Goal: Task Accomplishment & Management: Manage account settings

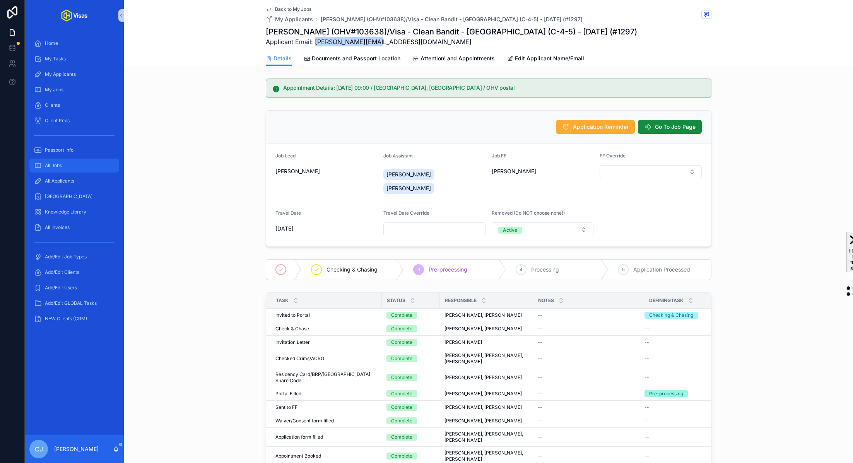
click at [97, 168] on div "All Jobs" at bounding box center [74, 165] width 80 height 12
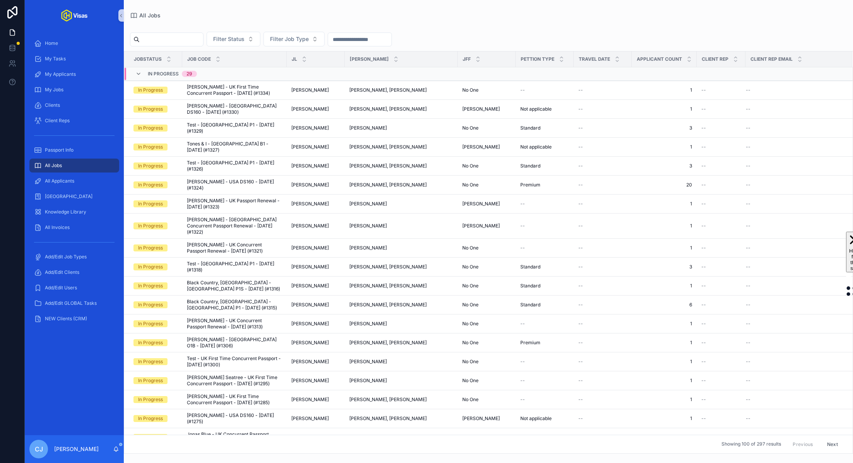
click at [176, 39] on input "scrollable content" at bounding box center [171, 39] width 63 height 11
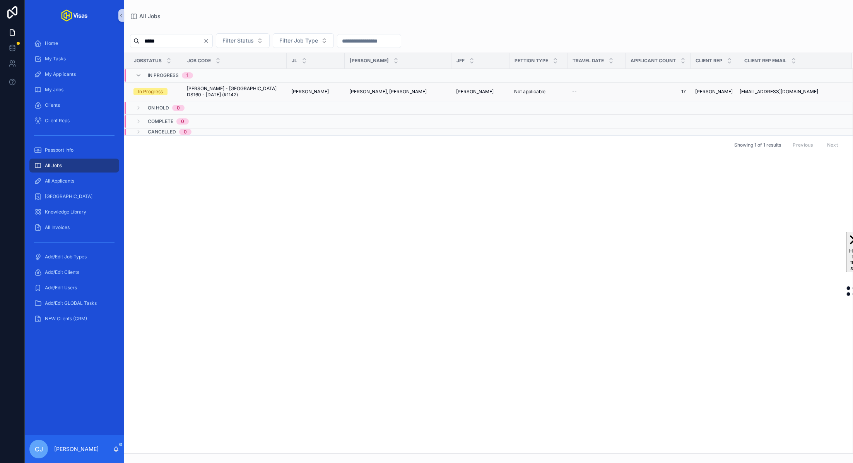
type input "*****"
click at [221, 87] on span "[PERSON_NAME] - [GEOGRAPHIC_DATA] DS160 - [DATE] (#1142)" at bounding box center [234, 92] width 95 height 12
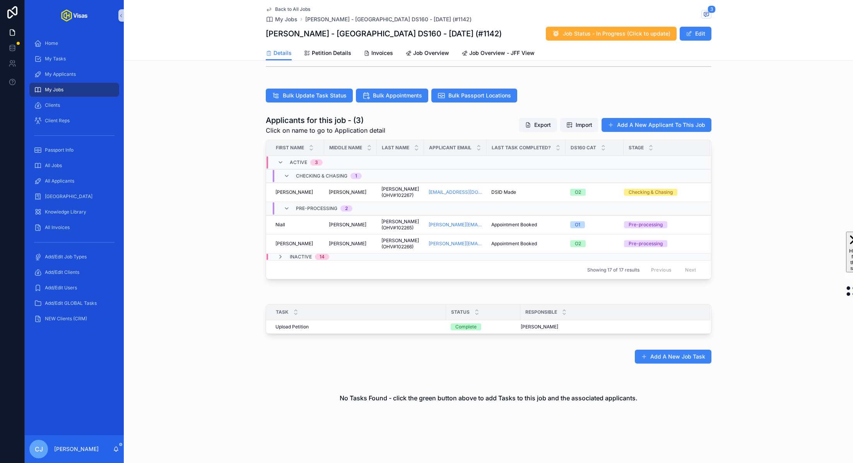
scroll to position [200, 0]
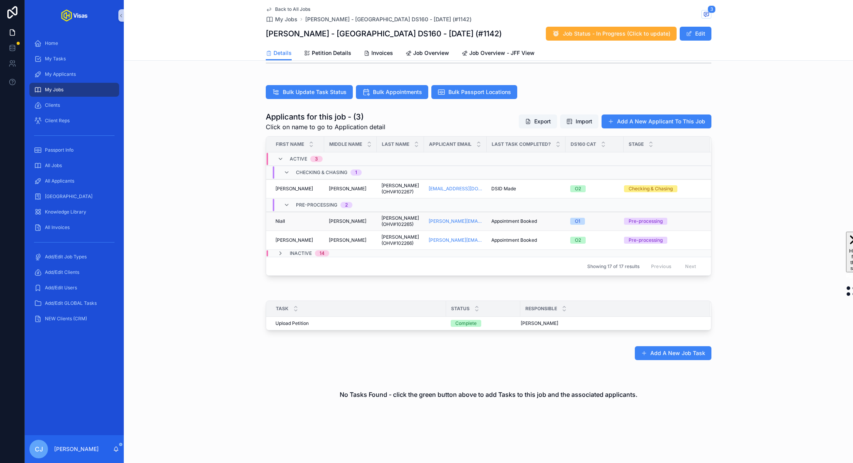
click at [399, 217] on span "[PERSON_NAME] (OHV#102265)" at bounding box center [401, 221] width 38 height 12
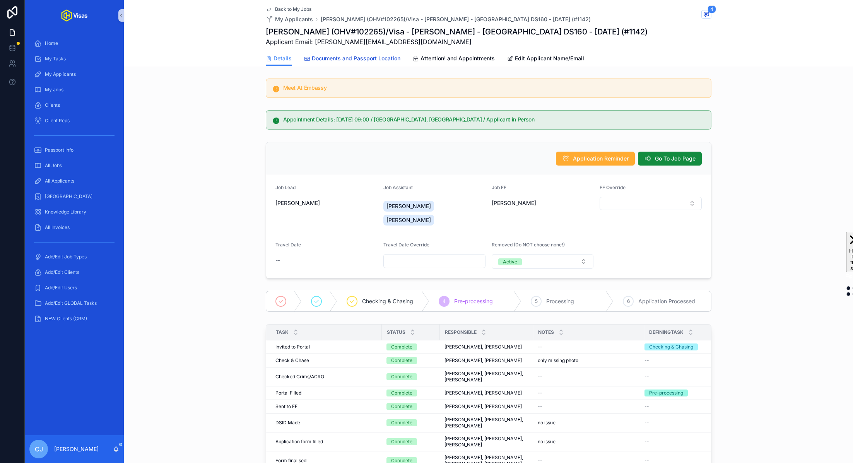
click at [357, 58] on span "Documents and Passport Location" at bounding box center [356, 59] width 89 height 8
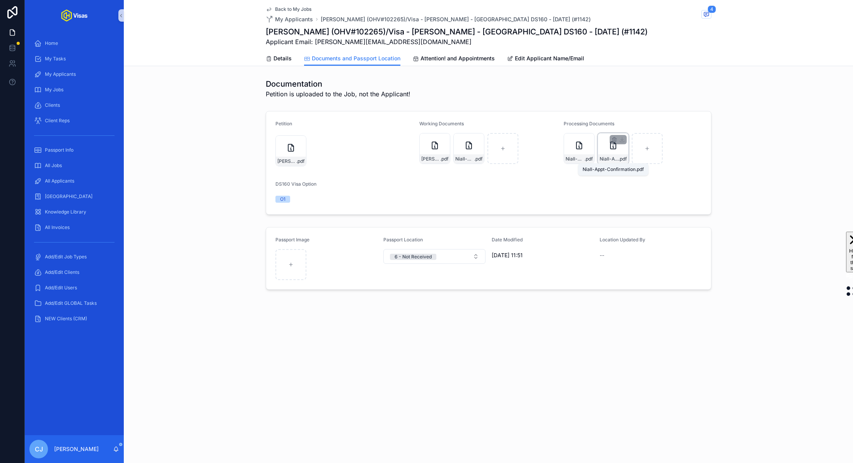
click at [616, 158] on span "Niall-Appt-Confirmation" at bounding box center [609, 159] width 19 height 6
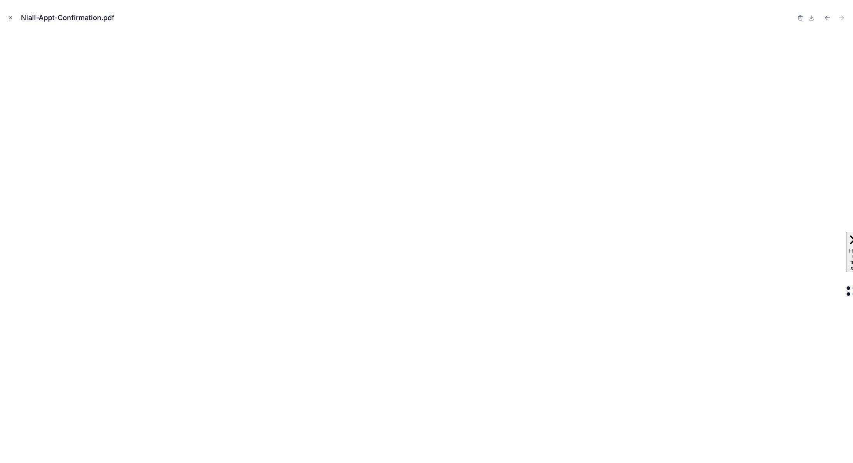
click at [8, 20] on icon "Close modal" at bounding box center [10, 17] width 5 height 5
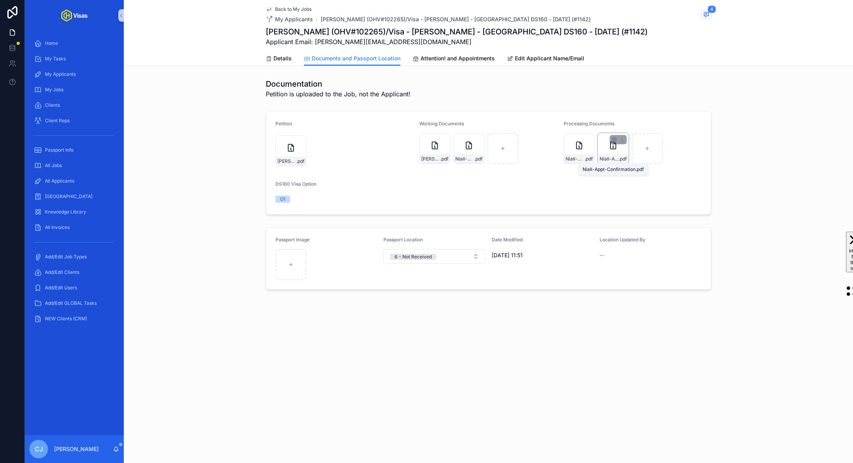
click at [610, 157] on span "Niall-Appt-Confirmation" at bounding box center [609, 159] width 19 height 6
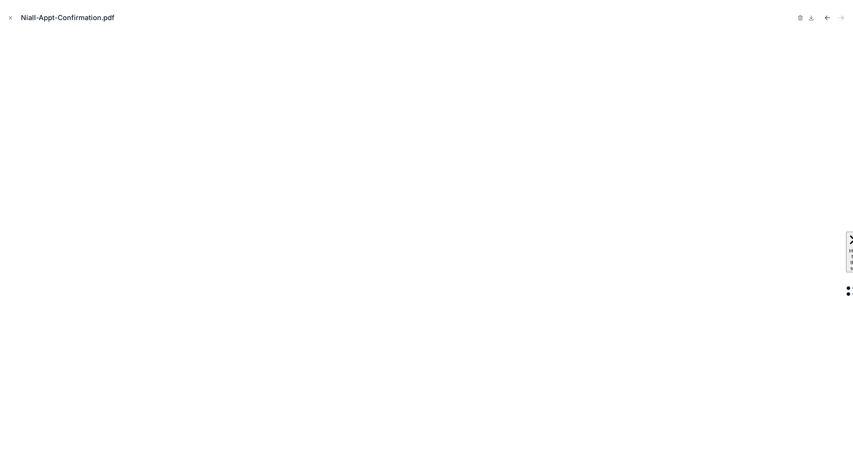
click at [825, 18] on icon "Previous file" at bounding box center [826, 17] width 2 height 2
click at [12, 18] on icon "Close modal" at bounding box center [10, 17] width 5 height 5
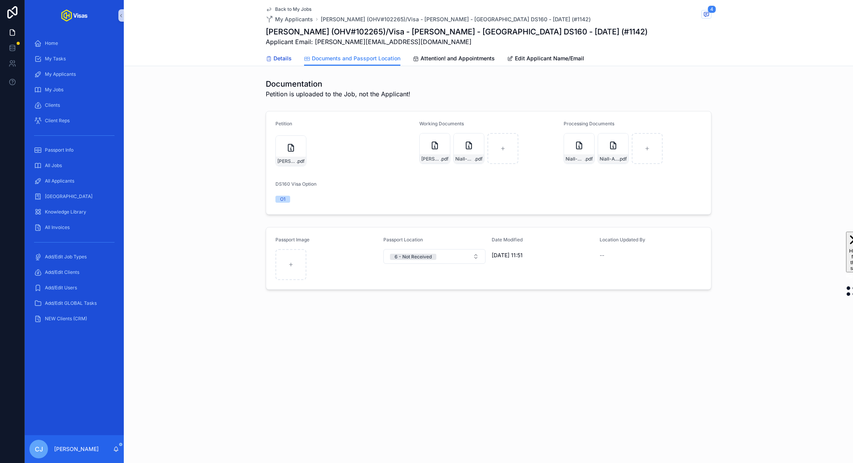
click at [290, 56] on span "Details" at bounding box center [283, 59] width 18 height 8
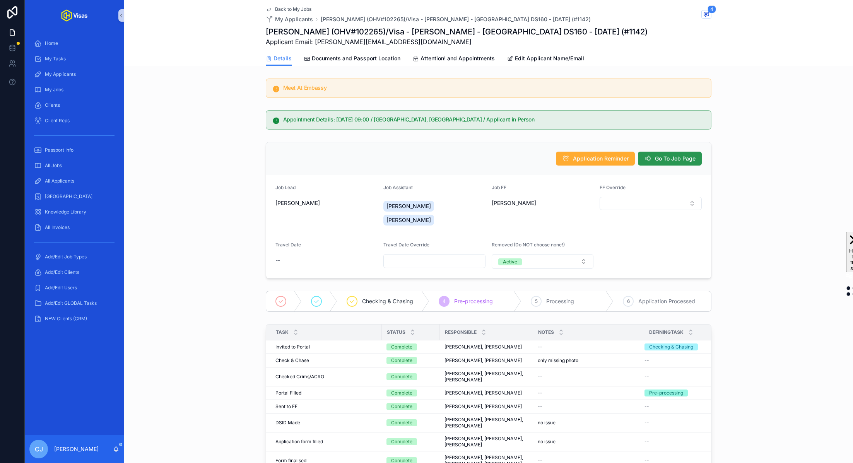
click at [658, 163] on button "Go To Job Page" at bounding box center [670, 159] width 64 height 14
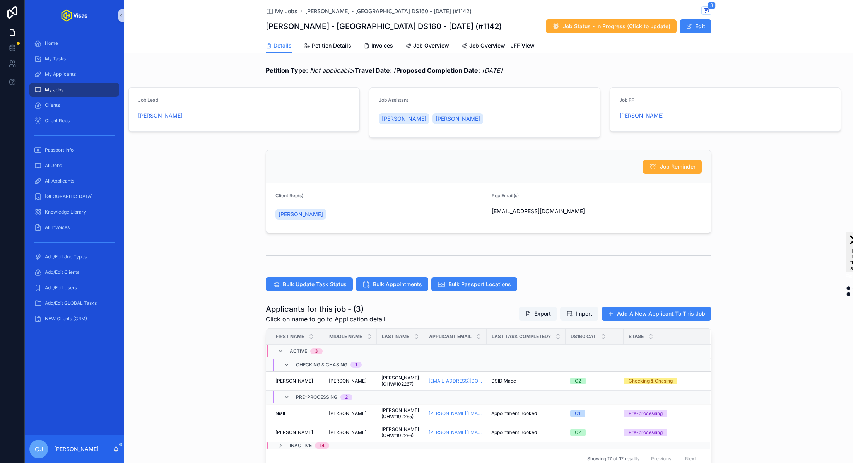
scroll to position [117, 0]
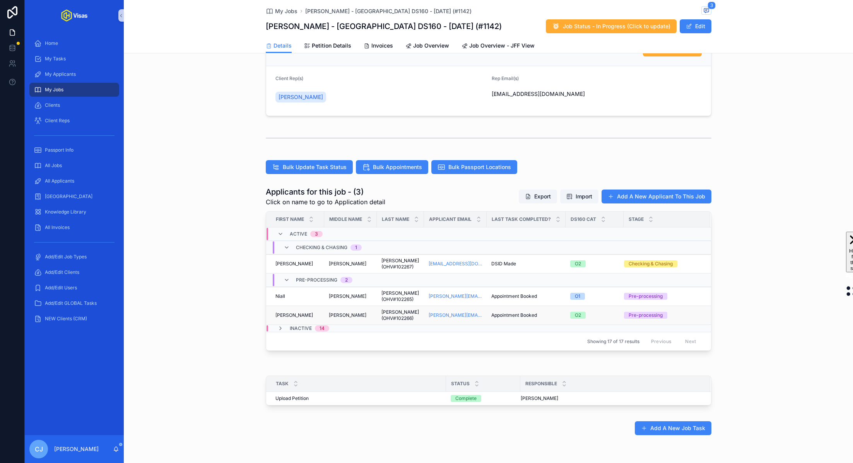
click at [391, 315] on span "[PERSON_NAME] (OHV#102266)" at bounding box center [401, 315] width 38 height 12
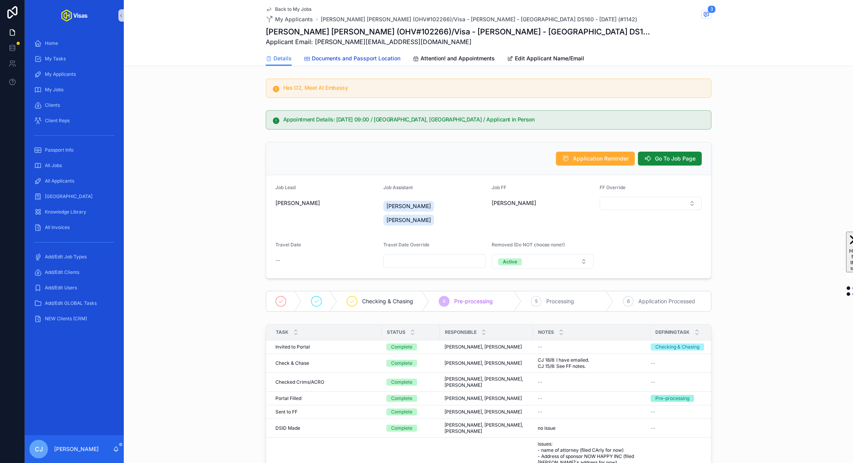
click at [385, 63] on link "Documents and Passport Location" at bounding box center [352, 58] width 96 height 15
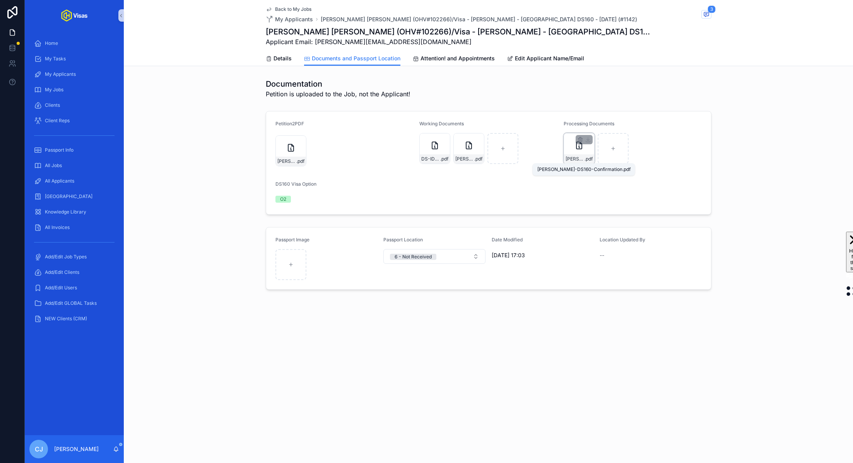
click at [578, 158] on span "[PERSON_NAME]-DS160-Confirmation" at bounding box center [575, 159] width 19 height 6
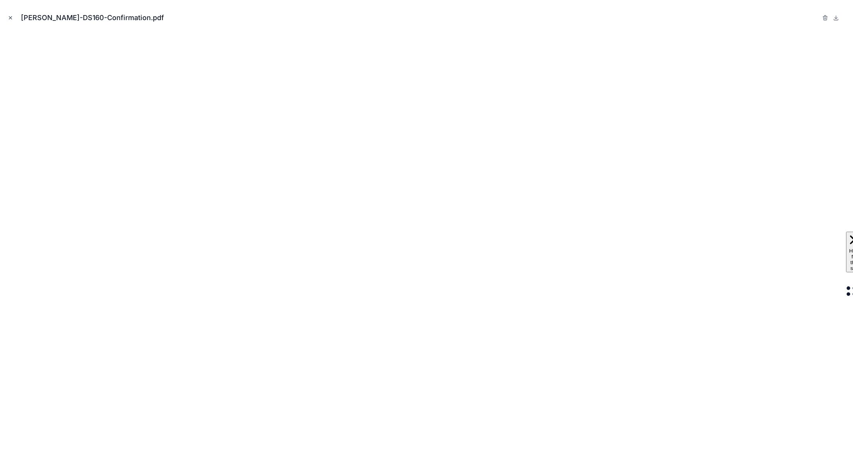
click at [9, 16] on icon "Close modal" at bounding box center [10, 17] width 5 height 5
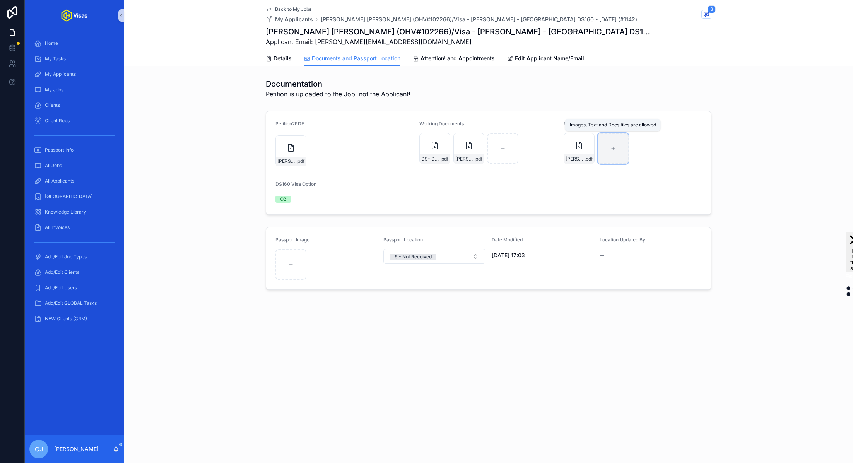
click at [618, 147] on div "scrollable content" at bounding box center [613, 148] width 31 height 31
type input "**********"
click at [276, 59] on span "Details" at bounding box center [283, 59] width 18 height 8
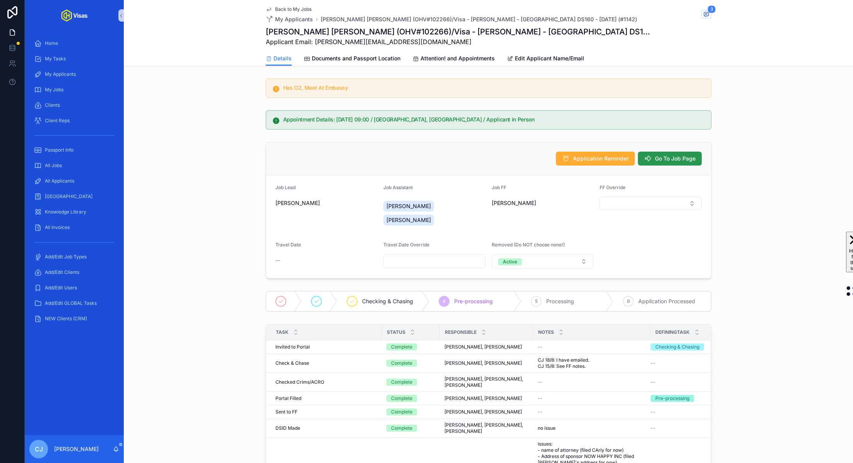
click at [683, 155] on span "Go To Job Page" at bounding box center [675, 159] width 41 height 8
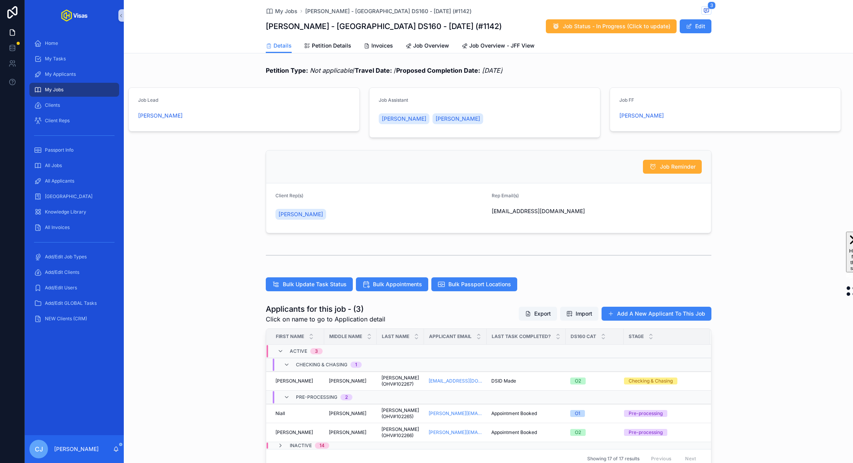
scroll to position [105, 0]
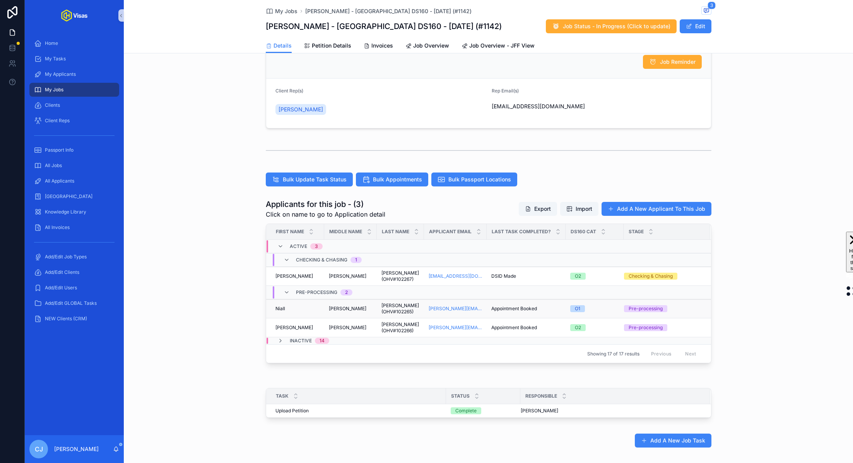
click at [405, 313] on span "[PERSON_NAME] (OHV#102265)" at bounding box center [401, 309] width 38 height 12
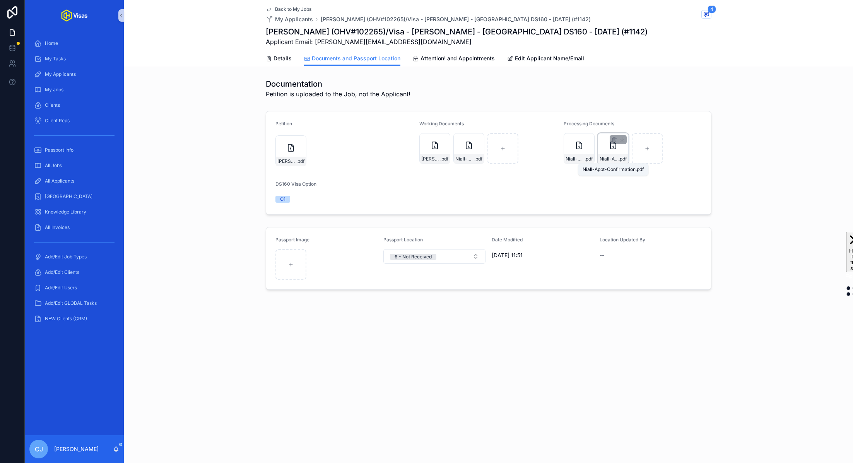
click at [607, 158] on span "Niall-Appt-Confirmation" at bounding box center [609, 159] width 19 height 6
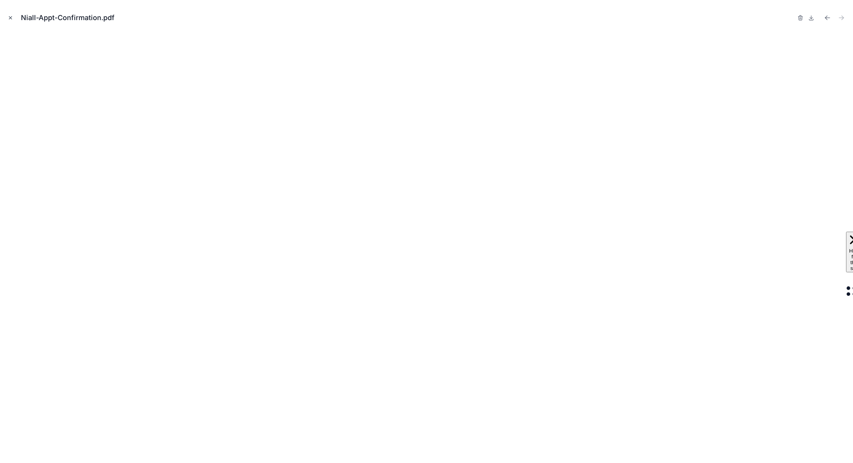
click at [7, 14] on button "Close modal" at bounding box center [10, 18] width 9 height 9
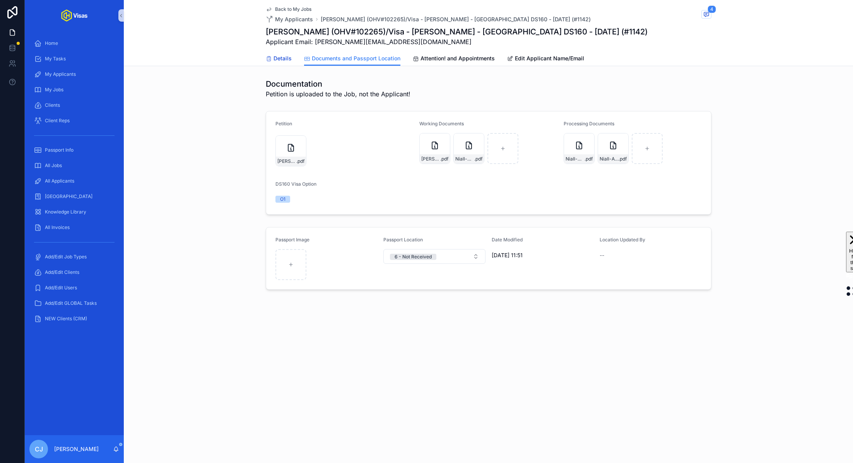
click at [281, 59] on span "Details" at bounding box center [283, 59] width 18 height 8
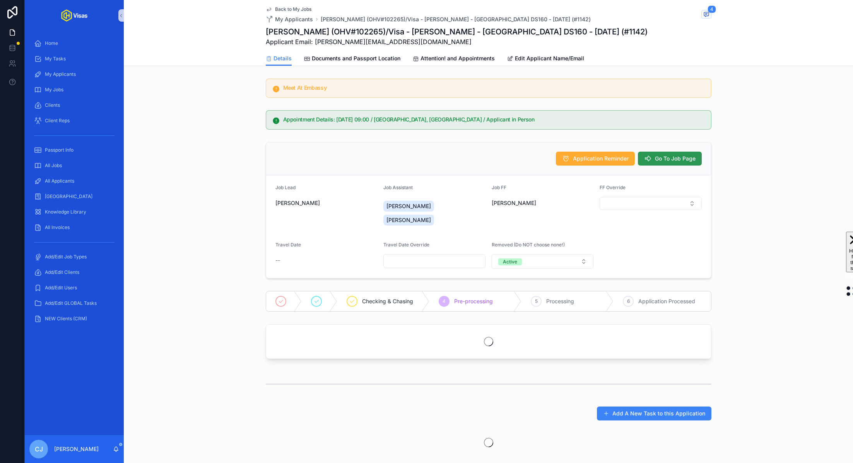
click at [666, 163] on button "Go To Job Page" at bounding box center [670, 159] width 64 height 14
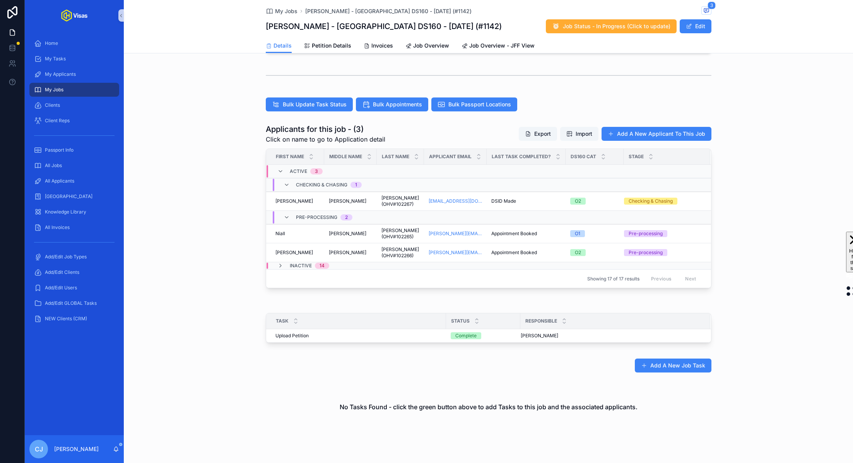
scroll to position [188, 0]
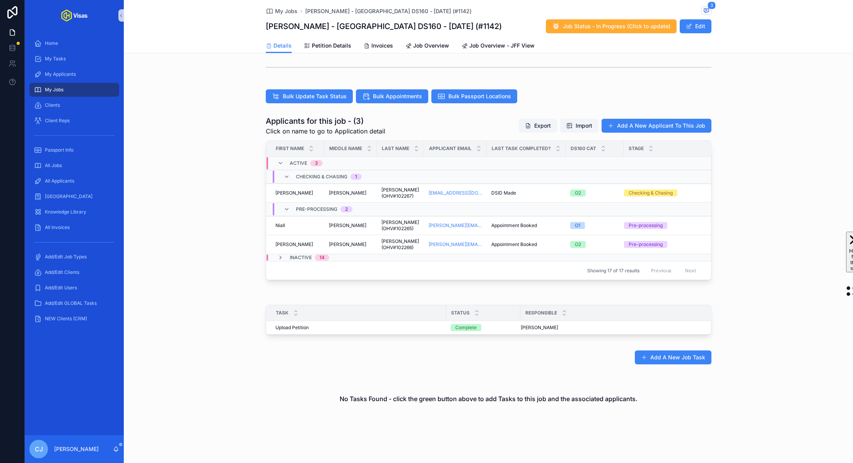
click at [276, 257] on div "Inactive 14" at bounding box center [303, 258] width 70 height 6
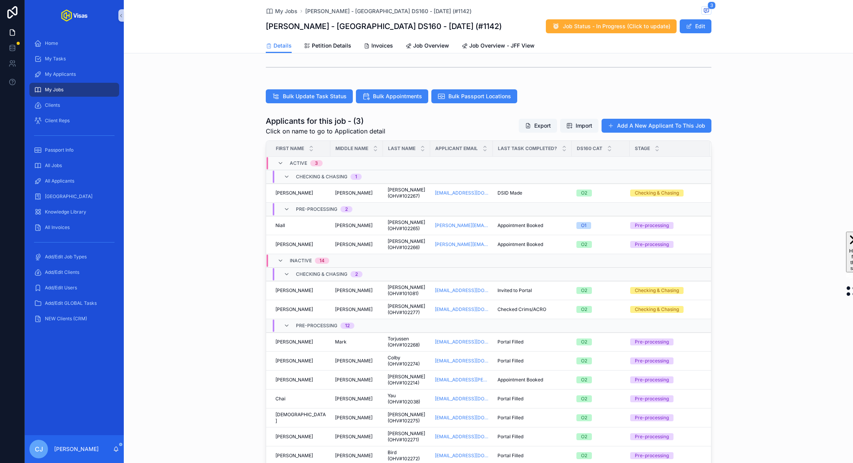
click at [276, 257] on div "Inactive 14" at bounding box center [303, 261] width 70 height 12
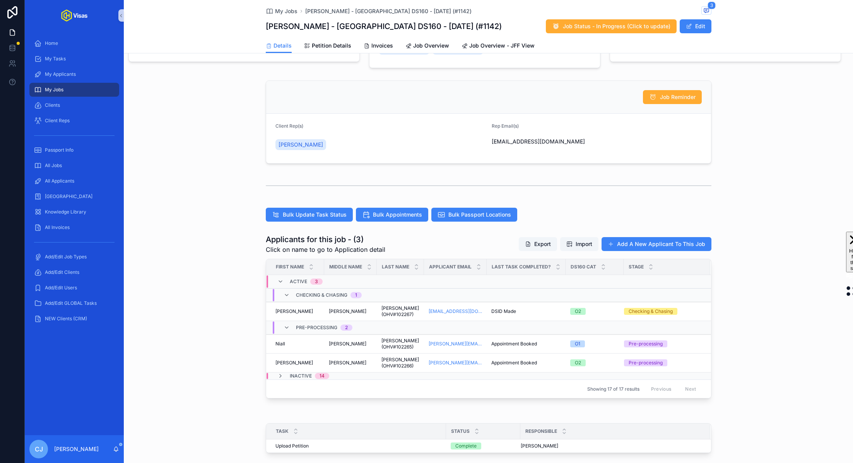
scroll to position [0, 0]
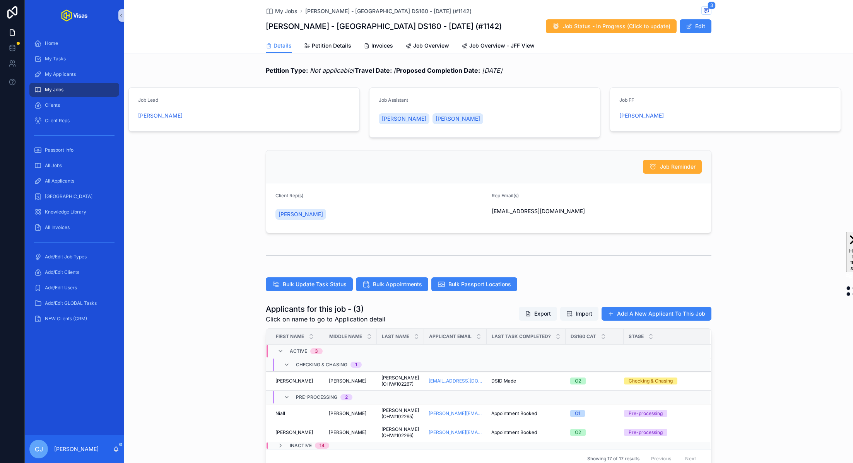
click at [274, 28] on h1 "[PERSON_NAME] - [GEOGRAPHIC_DATA] DS160 - [DATE] (#1142)" at bounding box center [384, 26] width 236 height 11
copy h1 "Niall"
click at [44, 172] on div "All Jobs" at bounding box center [74, 165] width 99 height 15
click at [52, 168] on span "All Jobs" at bounding box center [53, 166] width 17 height 6
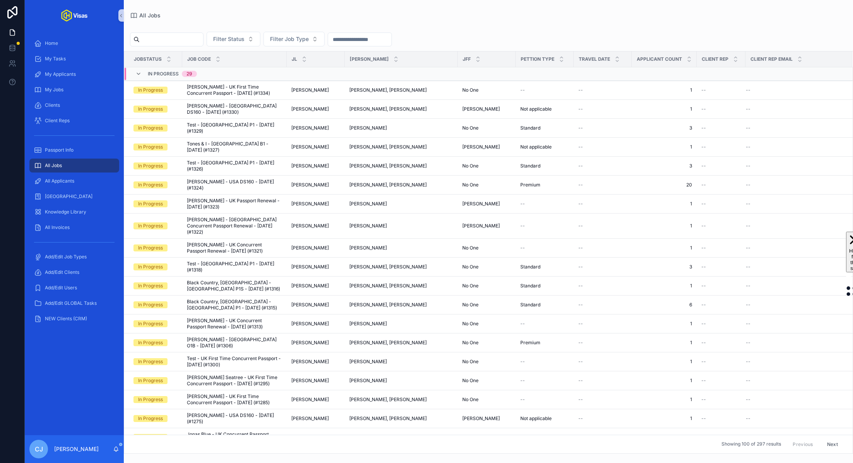
click at [167, 41] on input "scrollable content" at bounding box center [171, 39] width 63 height 11
paste input "*****"
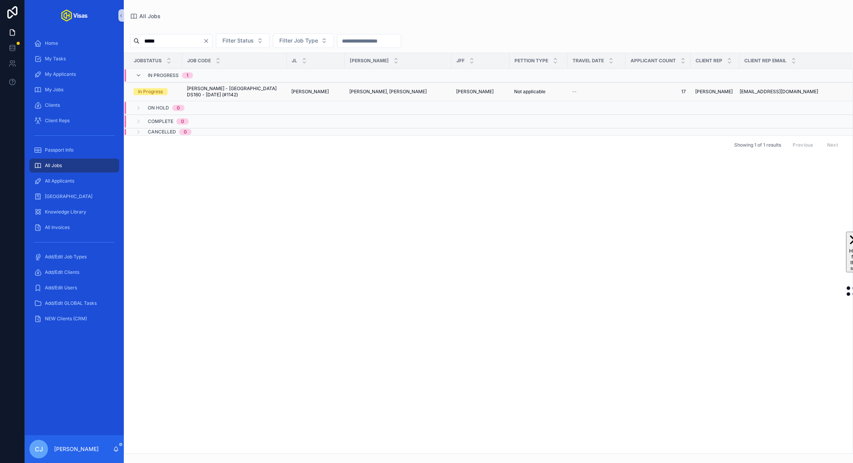
type input "*****"
click at [238, 91] on span "[PERSON_NAME] - [GEOGRAPHIC_DATA] DS160 - [DATE] (#1142)" at bounding box center [234, 92] width 95 height 12
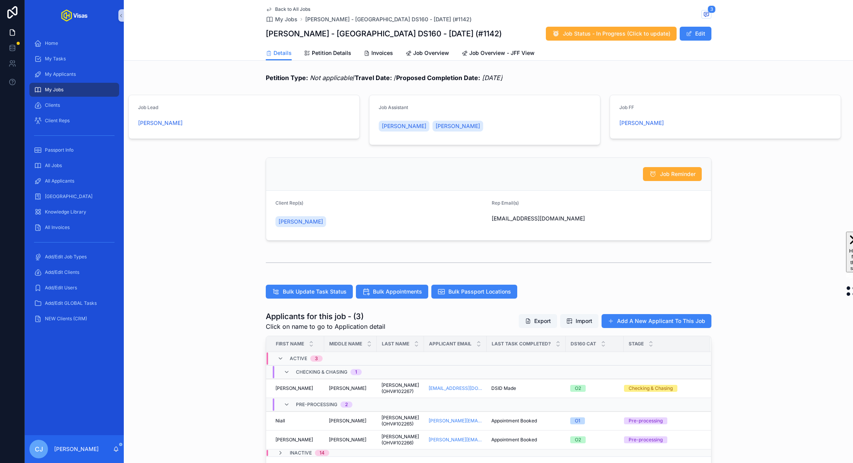
scroll to position [188, 0]
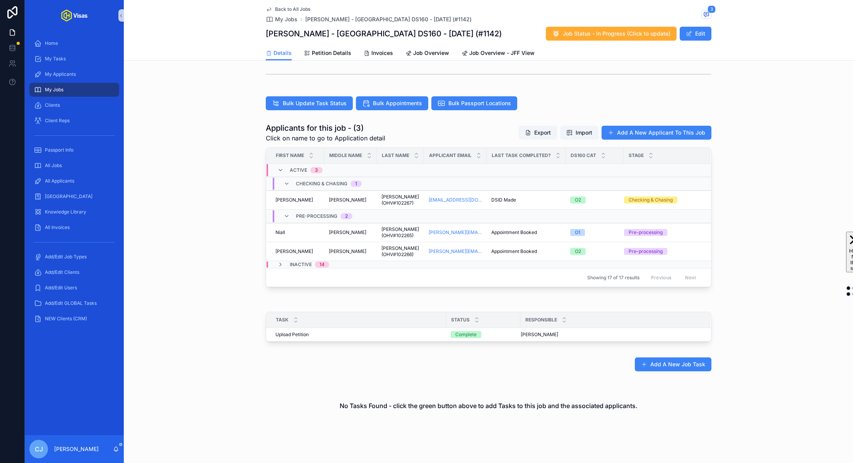
click at [291, 263] on span "Inactive" at bounding box center [301, 265] width 22 height 6
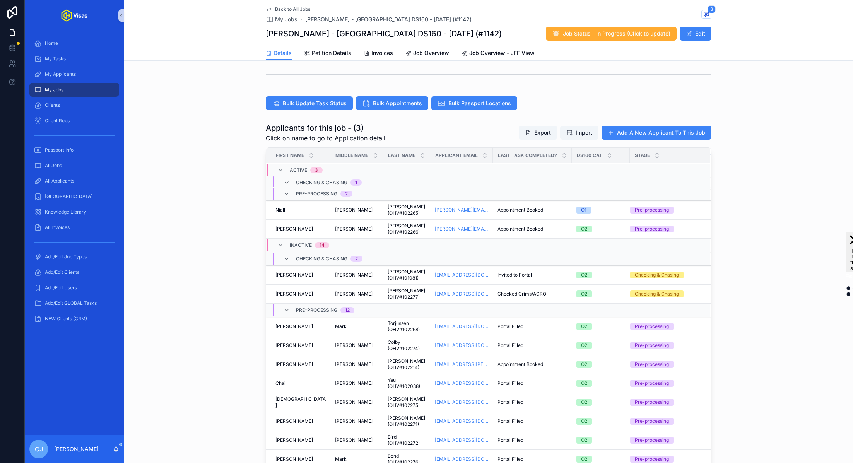
scroll to position [23, 0]
click at [388, 361] on span "Carr (OHV#102214)" at bounding box center [407, 364] width 38 height 12
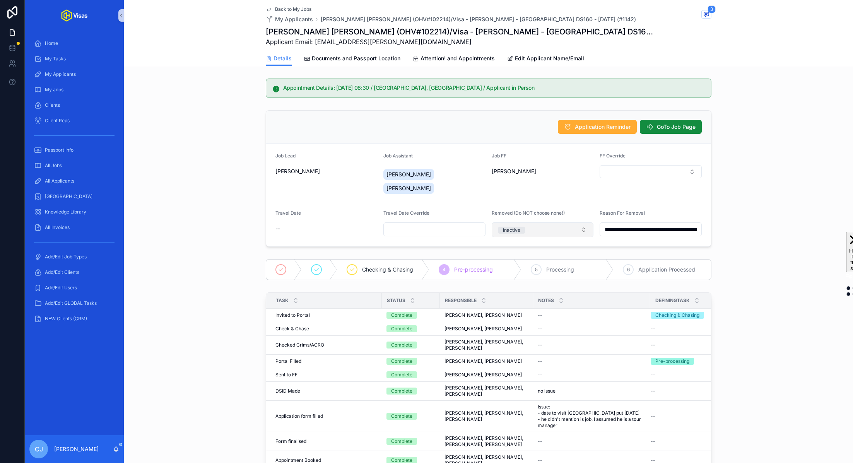
click at [567, 222] on button "Inactive" at bounding box center [543, 229] width 102 height 15
click at [537, 270] on div "Active" at bounding box center [543, 270] width 98 height 12
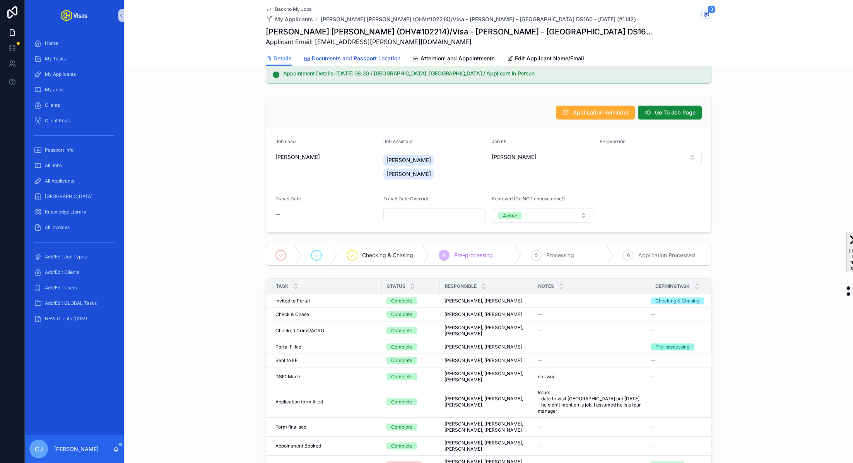
click at [366, 56] on span "Documents and Passport Location" at bounding box center [356, 59] width 89 height 8
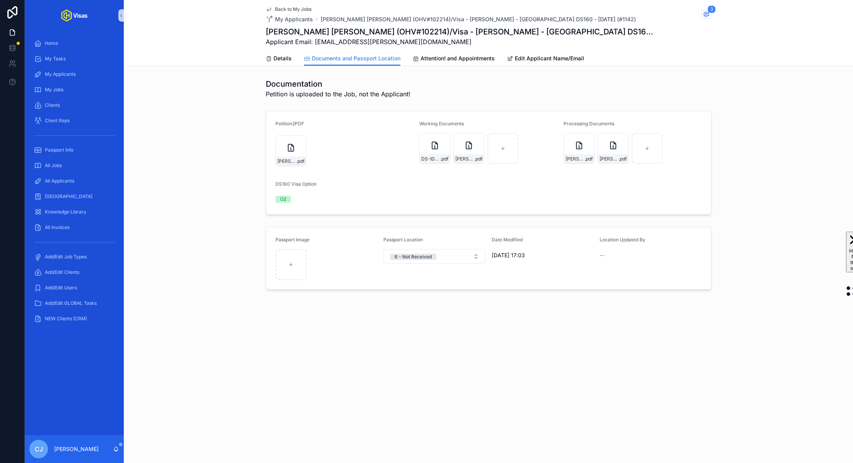
click at [382, 30] on h1 "Anthony Patrick Carr (OHV#102214)/Visa - Niall Horan - USA DS160 - Apr/25 (#114…" at bounding box center [460, 31] width 388 height 11
copy h1 "102214"
click at [282, 56] on span "Details" at bounding box center [283, 59] width 18 height 8
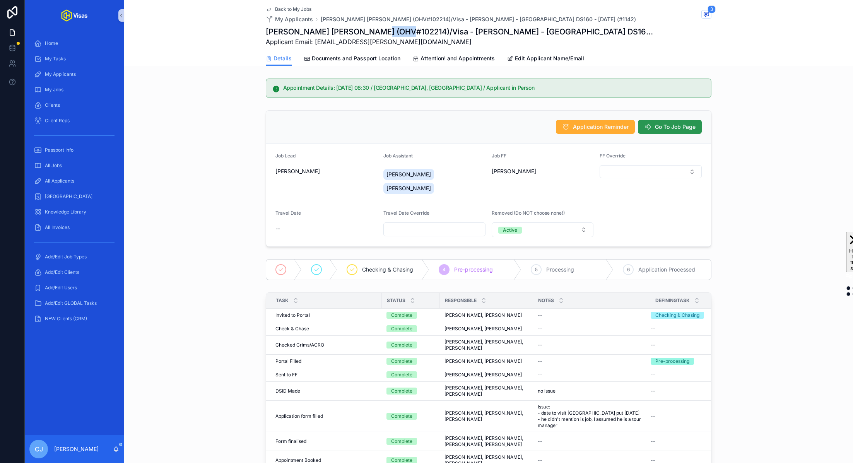
click at [668, 128] on span "Go To Job Page" at bounding box center [675, 127] width 41 height 8
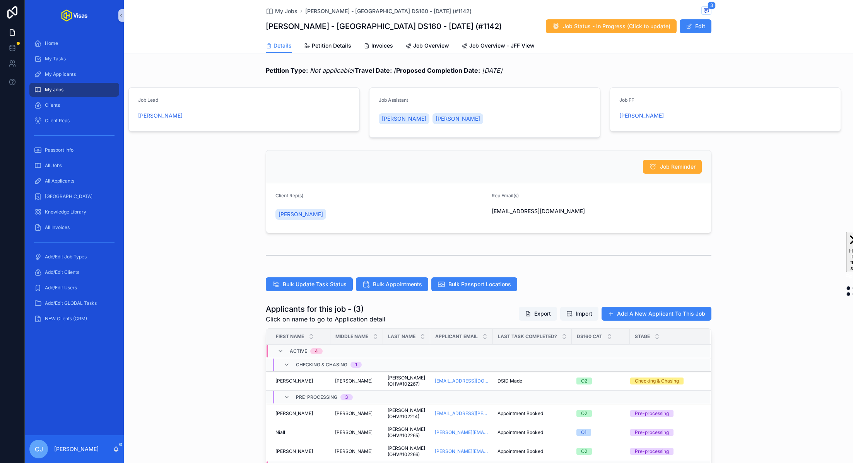
scroll to position [154, 0]
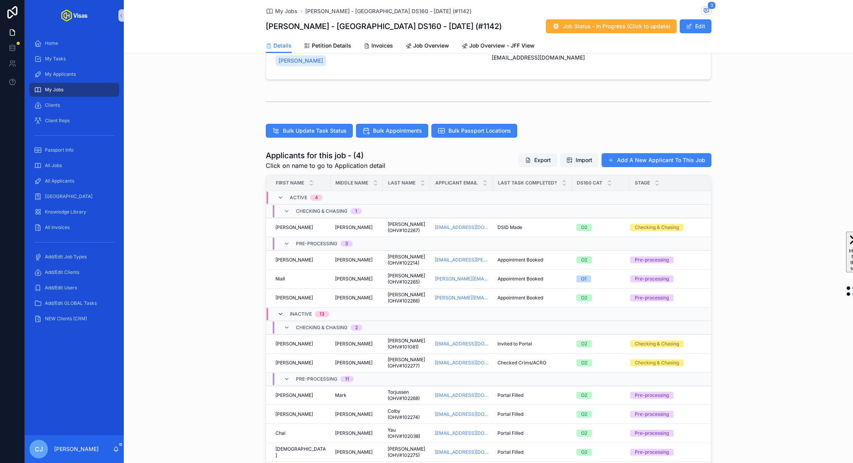
click at [279, 311] on icon "scrollable content" at bounding box center [280, 314] width 6 height 6
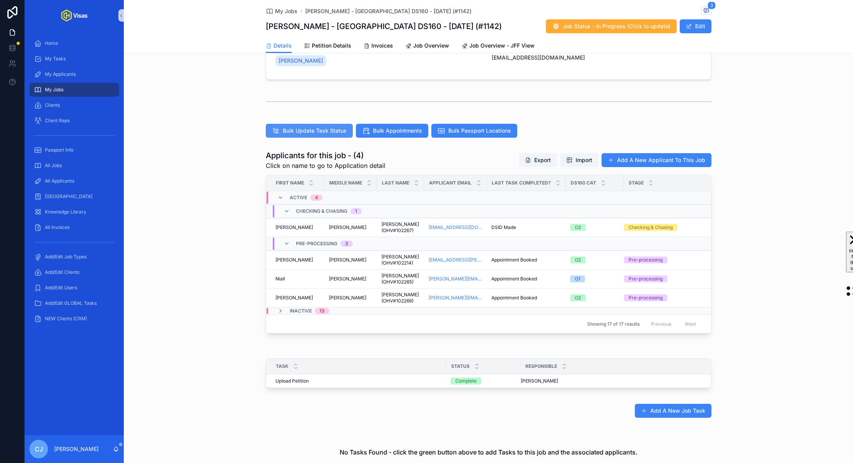
click at [306, 127] on span "Bulk Update Task Status" at bounding box center [315, 131] width 64 height 8
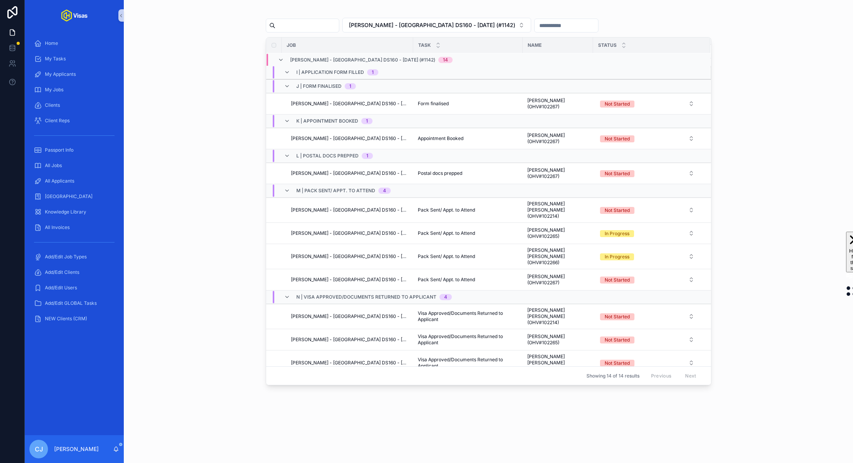
scroll to position [103, 0]
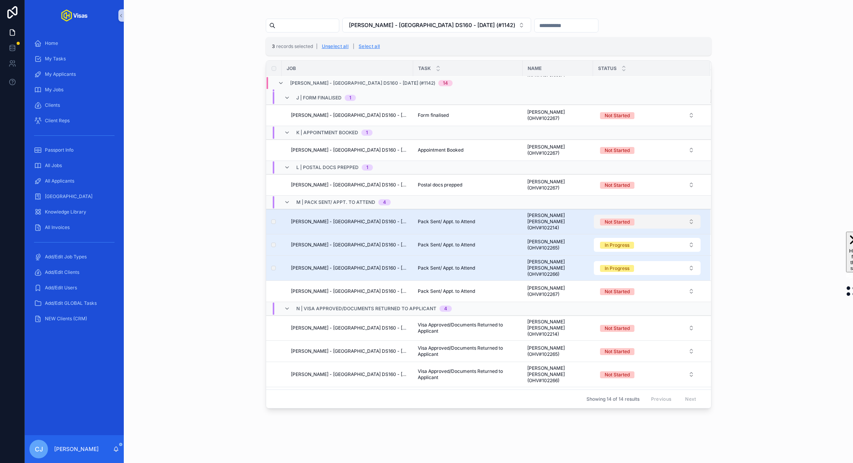
click at [637, 219] on button "Not Started" at bounding box center [647, 222] width 107 height 14
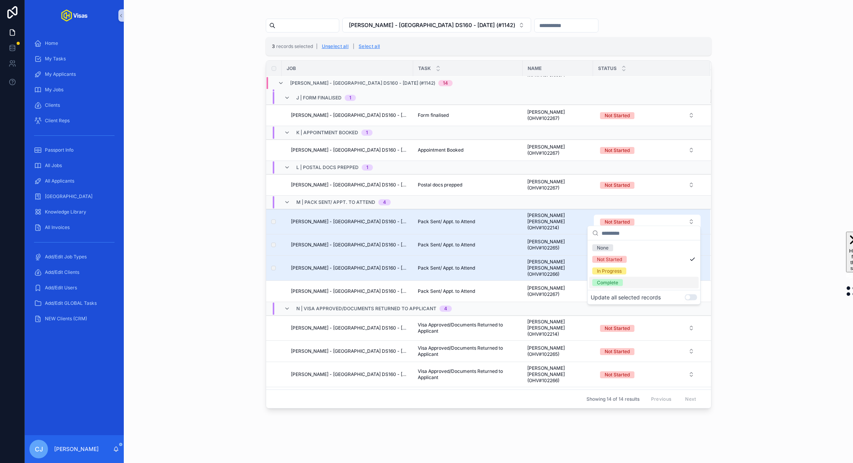
click at [692, 298] on button "Use setting" at bounding box center [691, 297] width 12 height 6
click at [629, 270] on div "In Progress" at bounding box center [644, 271] width 110 height 12
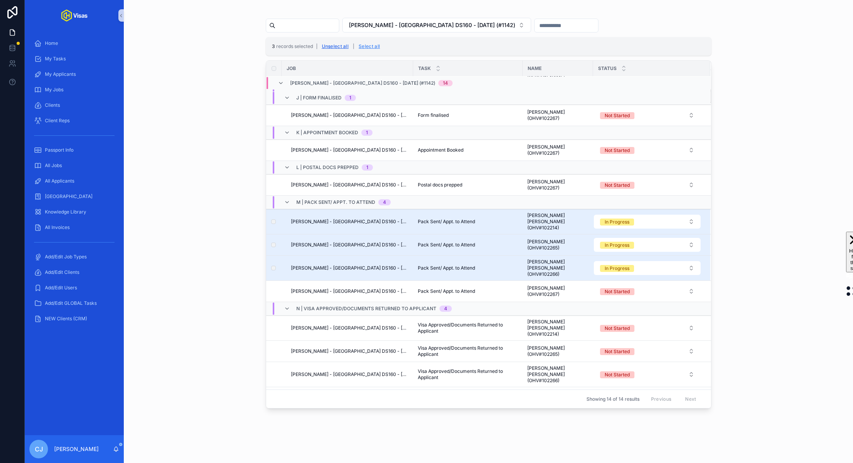
click at [329, 44] on button "Unselect all" at bounding box center [335, 46] width 33 height 12
